Goal: Contribute content: Add original content to the website for others to see

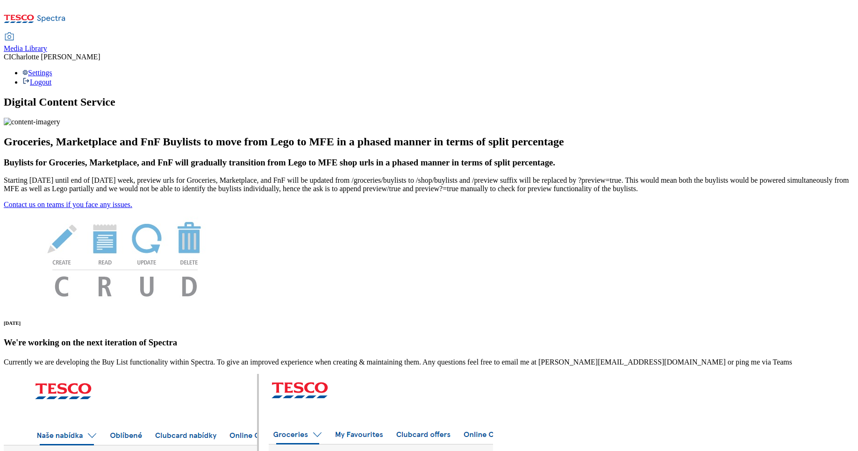
click at [47, 44] on span "Media Library" at bounding box center [25, 48] width 43 height 8
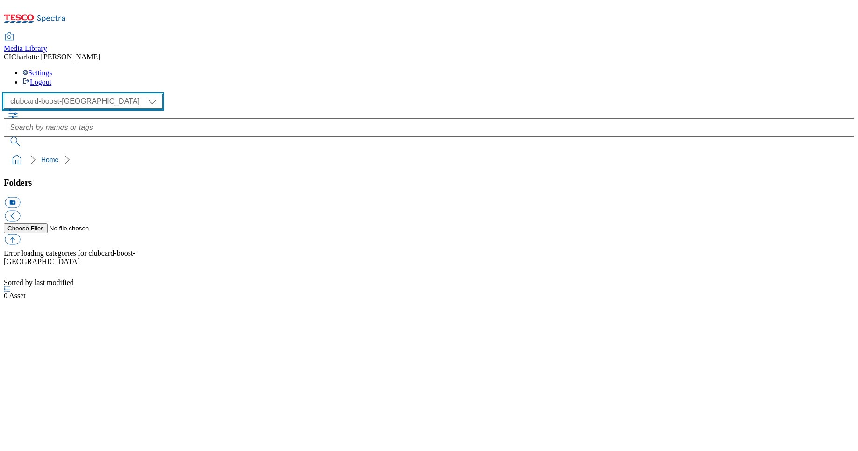
click at [60, 94] on select "Clubcard Boost UK Clubcard Marketing Clubcard ROI clubcard-boost-uk Dotcom UK G…" at bounding box center [83, 101] width 159 height 15
select select "flare-ghs-roi"
click at [7, 94] on select "Clubcard Boost UK Clubcard Marketing Clubcard ROI clubcard-boost-uk Dotcom UK G…" at bounding box center [83, 101] width 159 height 15
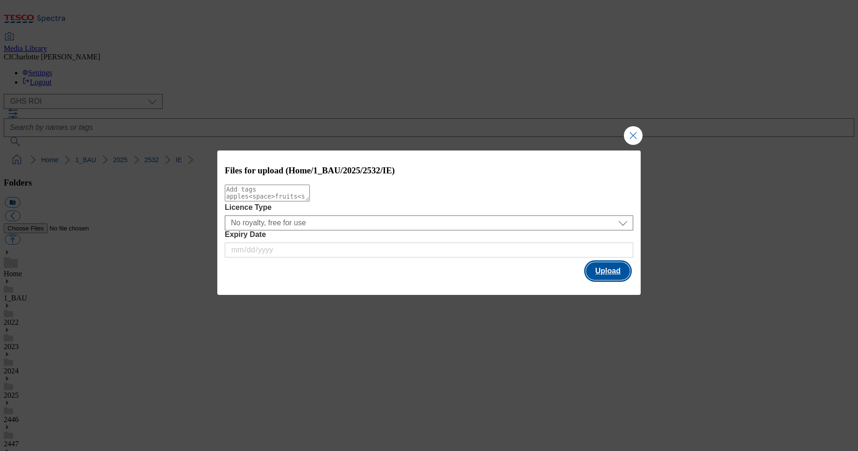
click at [607, 272] on button "Upload" at bounding box center [608, 271] width 44 height 18
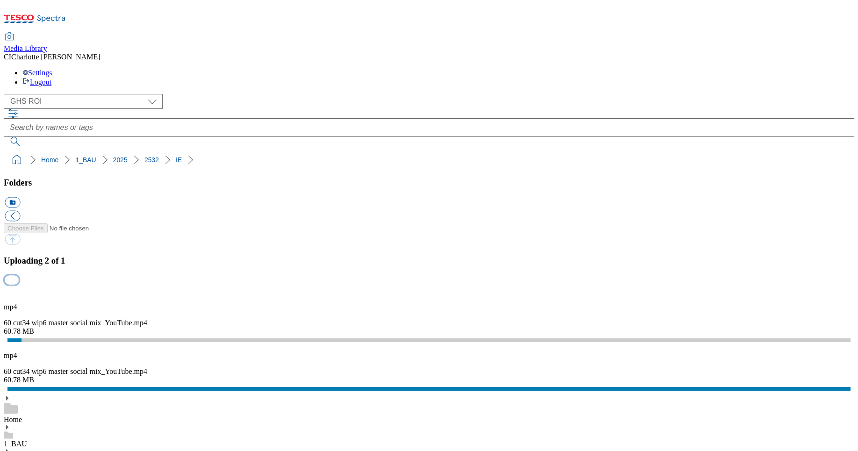
click at [19, 275] on button "button" at bounding box center [12, 279] width 14 height 9
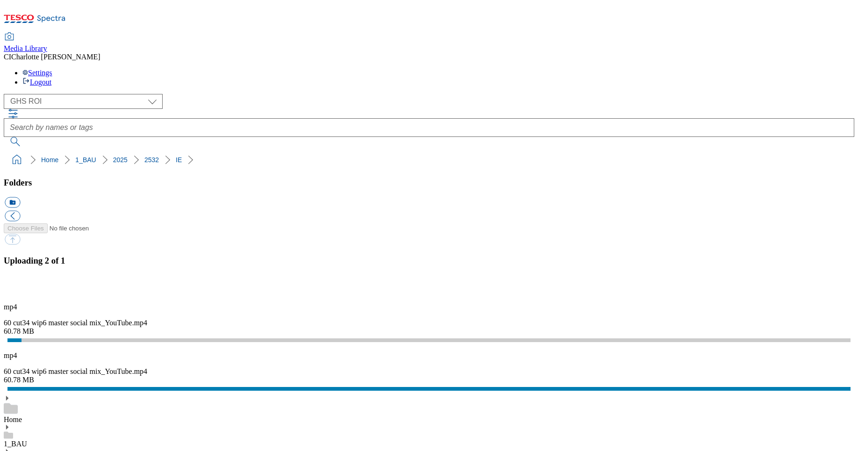
click at [712, 295] on div "Uploading 2 of 1" at bounding box center [429, 276] width 851 height 40
click at [19, 284] on button "button" at bounding box center [12, 279] width 14 height 9
click at [784, 303] on div "mp4 60 cut34 wip6 master social mix_YouTube.mp4 60.78 MB" at bounding box center [429, 319] width 851 height 33
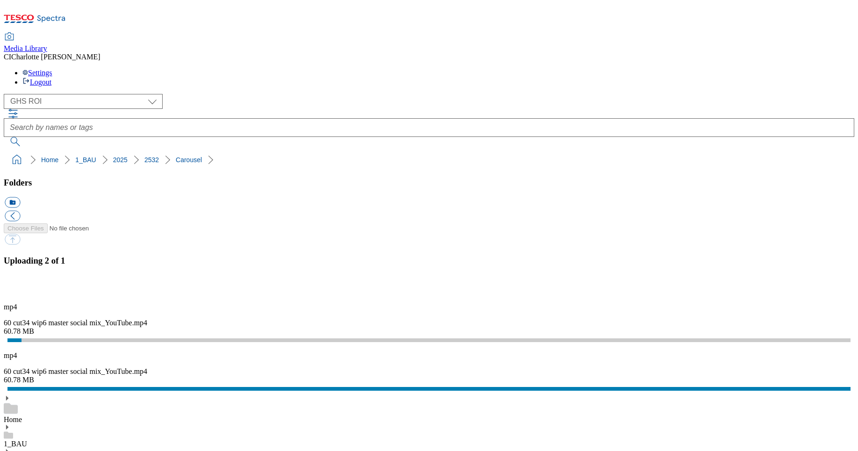
click at [19, 286] on button "button" at bounding box center [12, 290] width 14 height 9
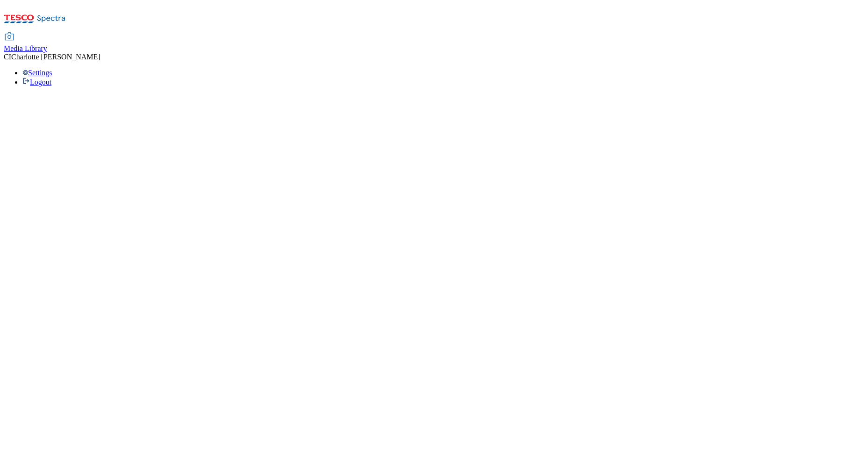
select select "flare-ghs-roi"
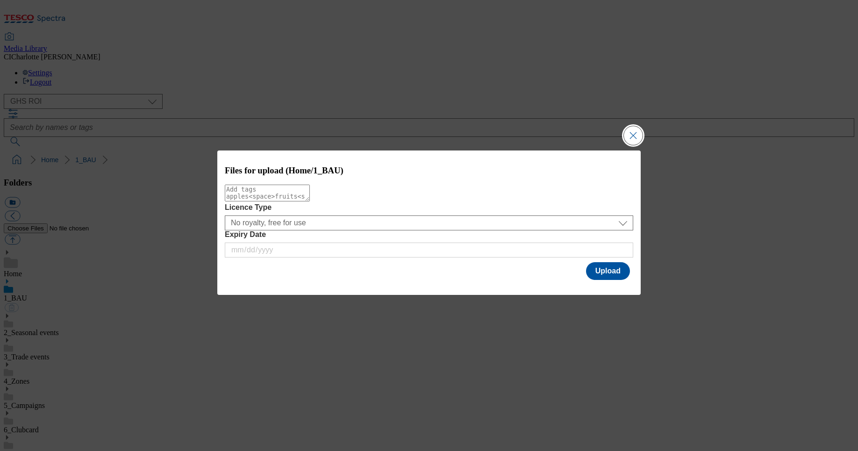
click at [638, 134] on button "Close Modal" at bounding box center [633, 135] width 19 height 19
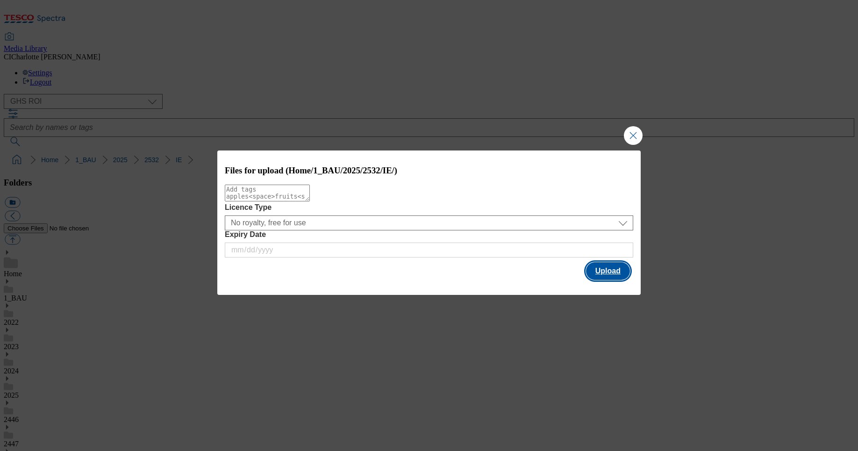
click at [601, 277] on button "Upload" at bounding box center [608, 271] width 44 height 18
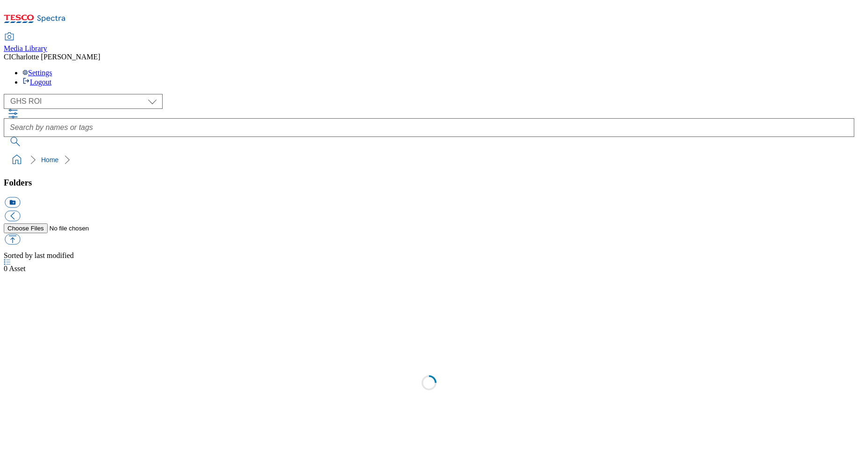
select select "flare-ghs-roi"
